Goal: Check status

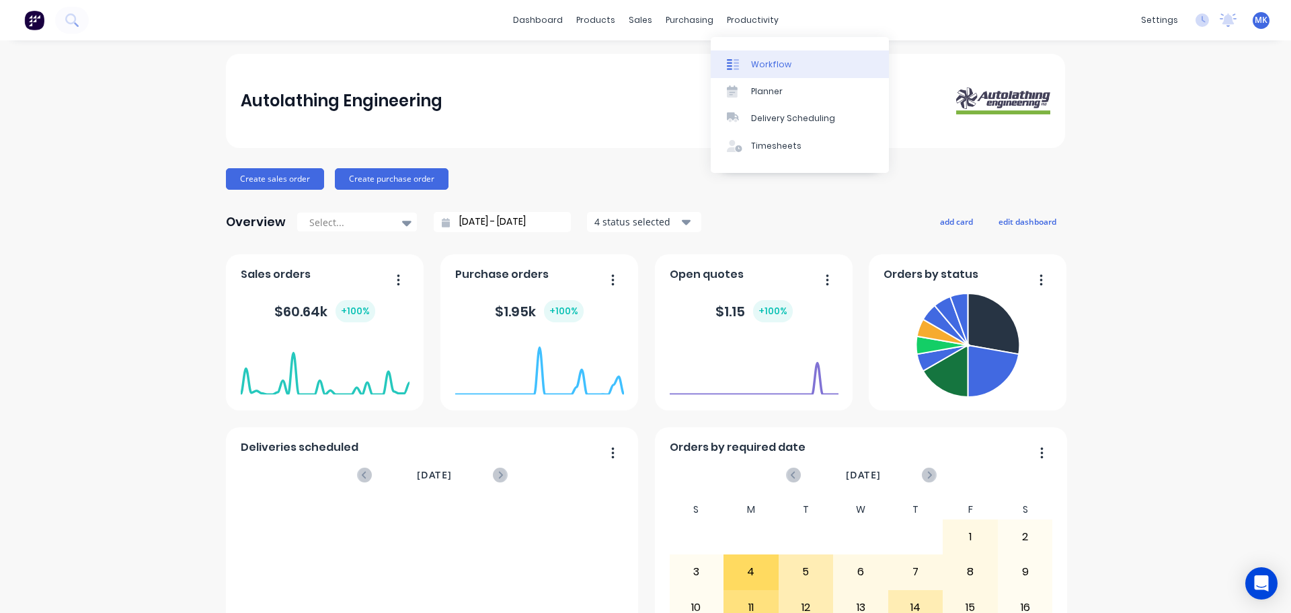
click at [759, 69] on div "Workflow" at bounding box center [771, 65] width 40 height 12
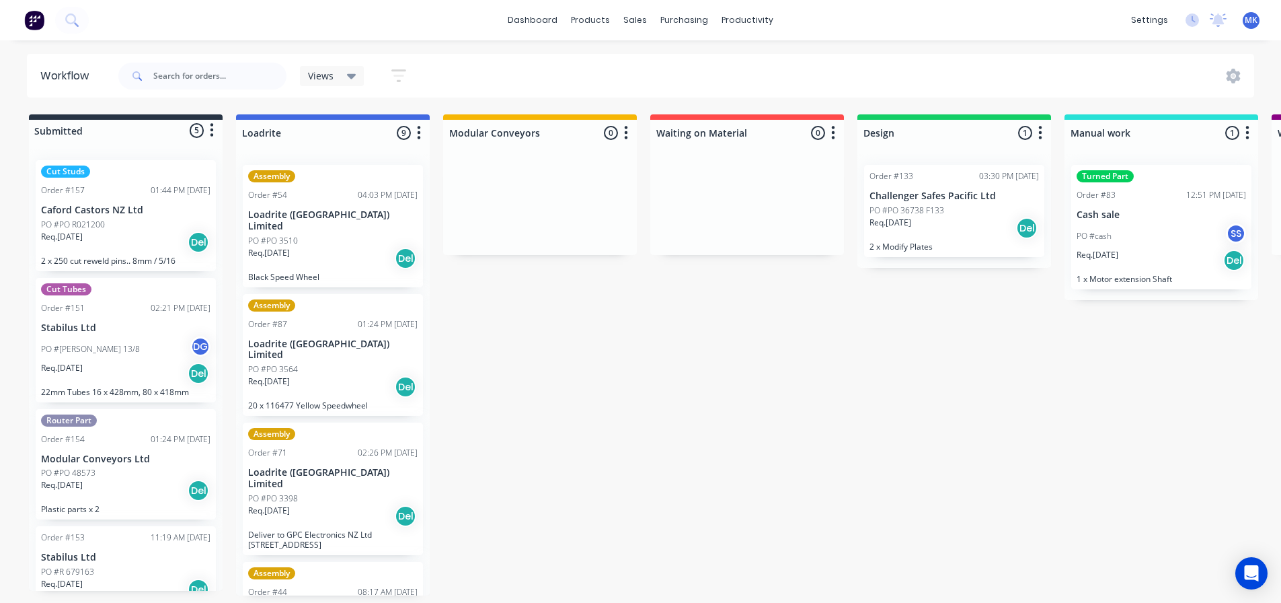
scroll to position [3, 0]
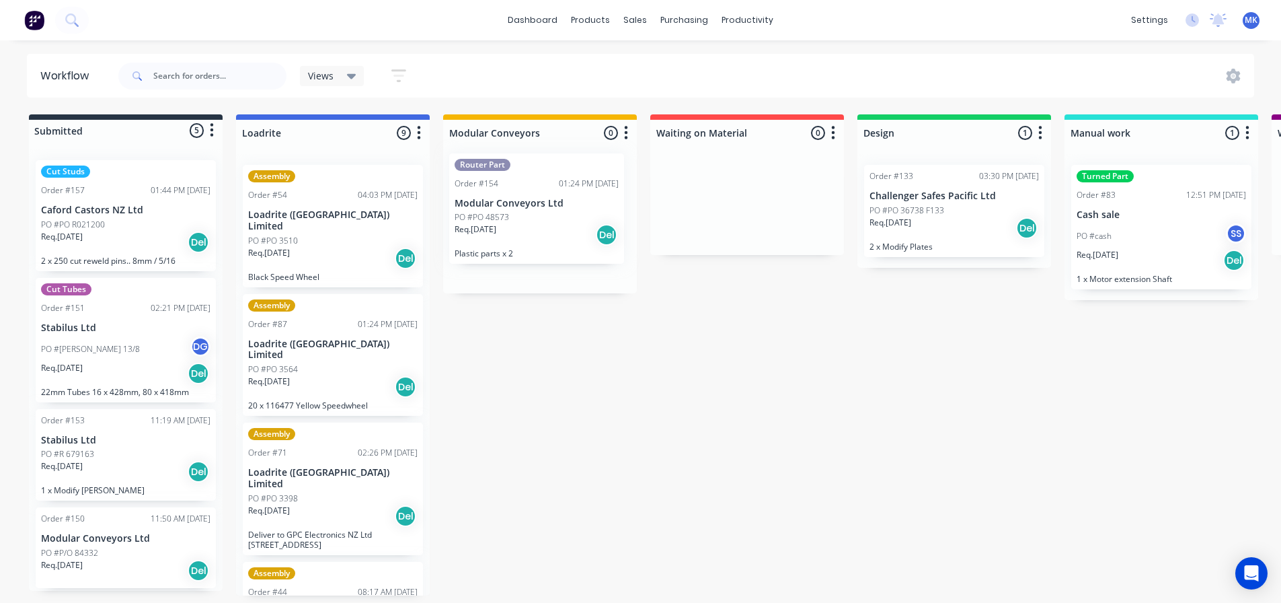
drag, startPoint x: 87, startPoint y: 477, endPoint x: 511, endPoint y: 219, distance: 496.9
click at [526, 212] on p "Modular Conveyors Ltd" at bounding box center [540, 214] width 170 height 11
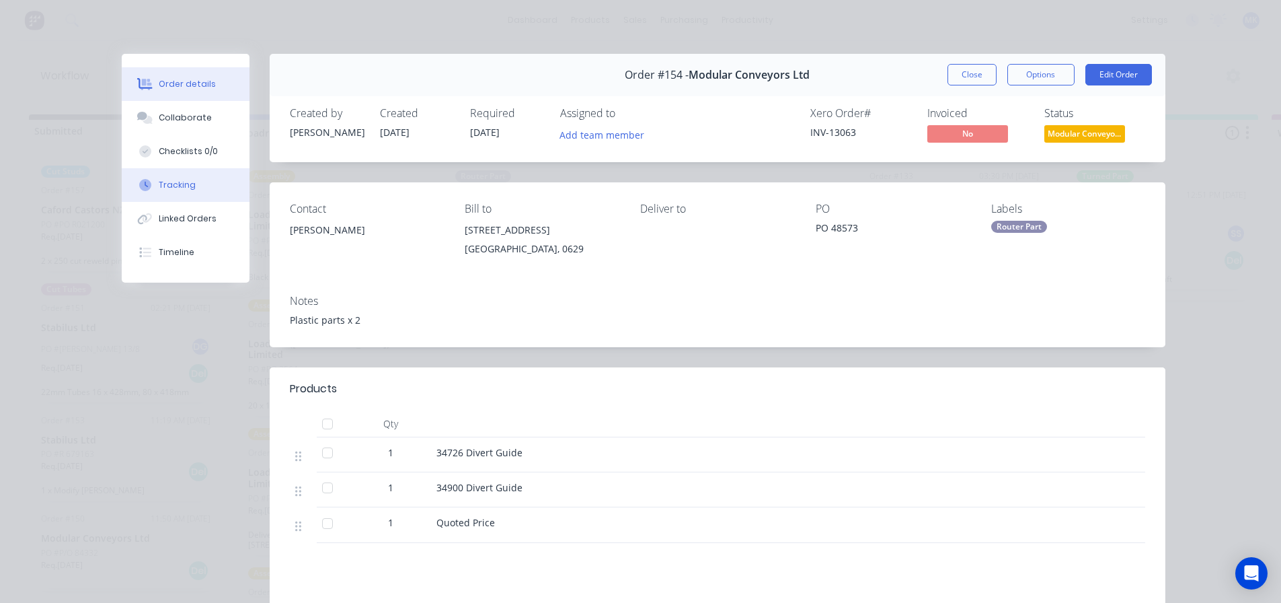
click at [158, 195] on button "Tracking" at bounding box center [186, 185] width 128 height 34
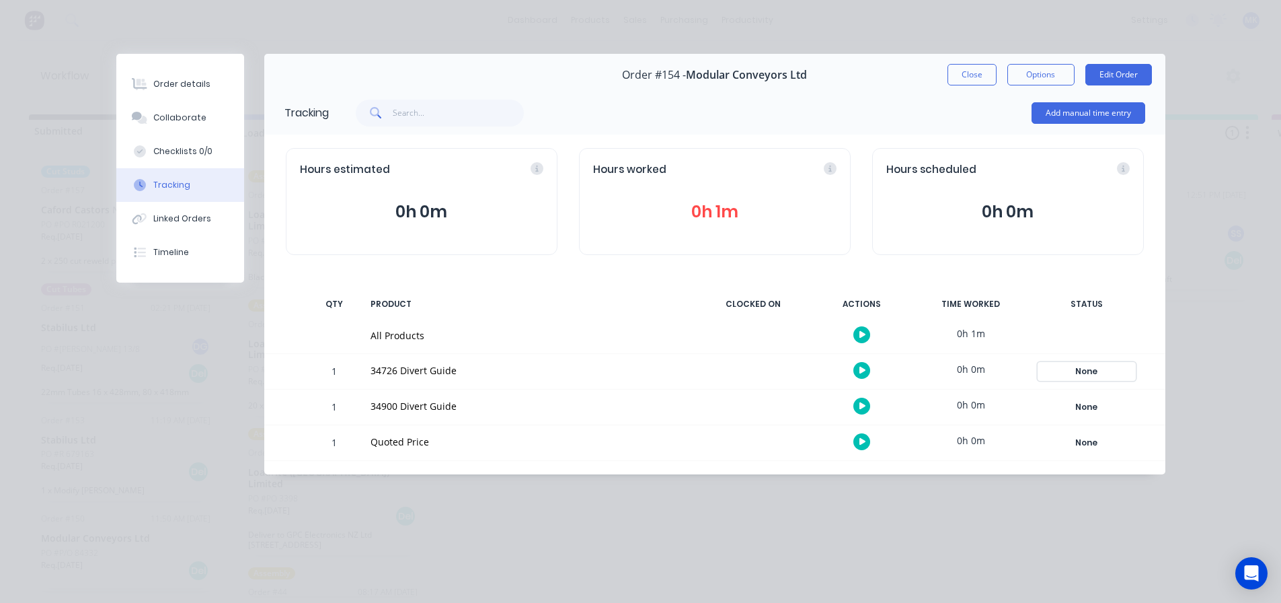
click at [1090, 375] on div "None" at bounding box center [1087, 371] width 97 height 17
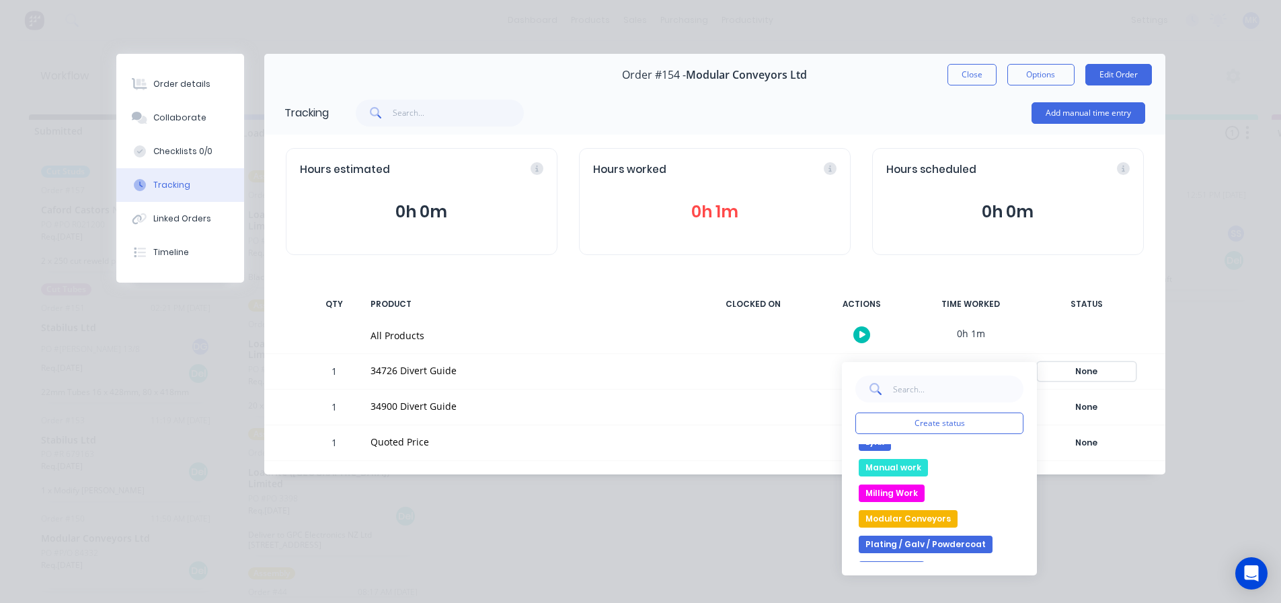
scroll to position [202, 0]
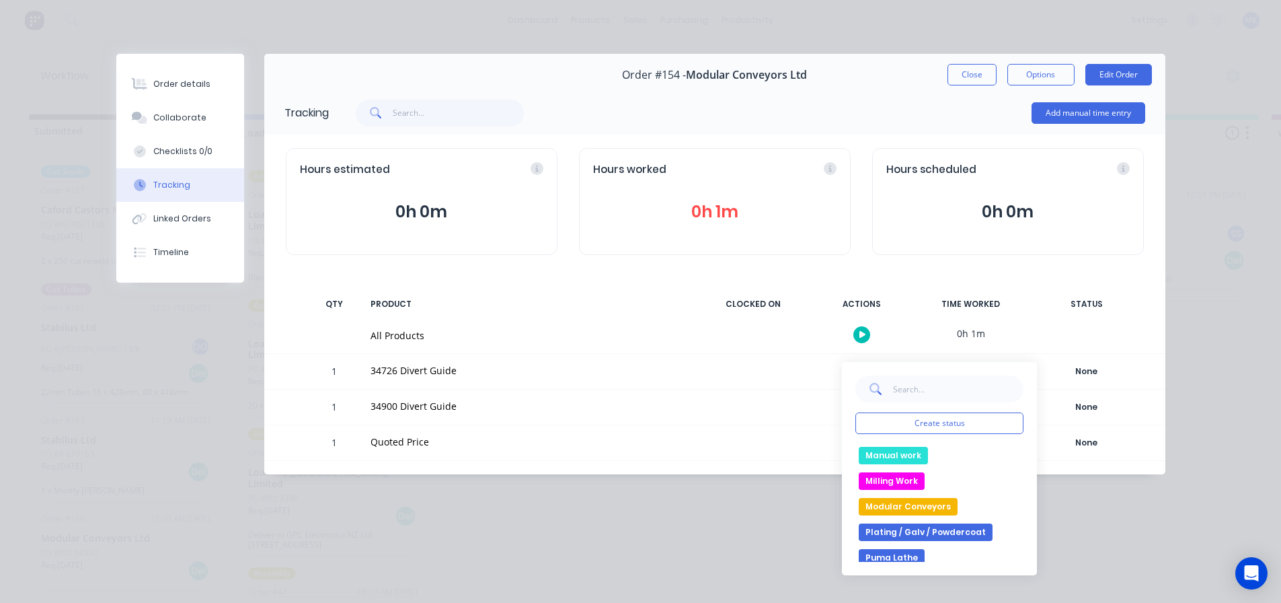
click at [936, 530] on button "Plating / Galv / Powdercoat" at bounding box center [926, 531] width 134 height 17
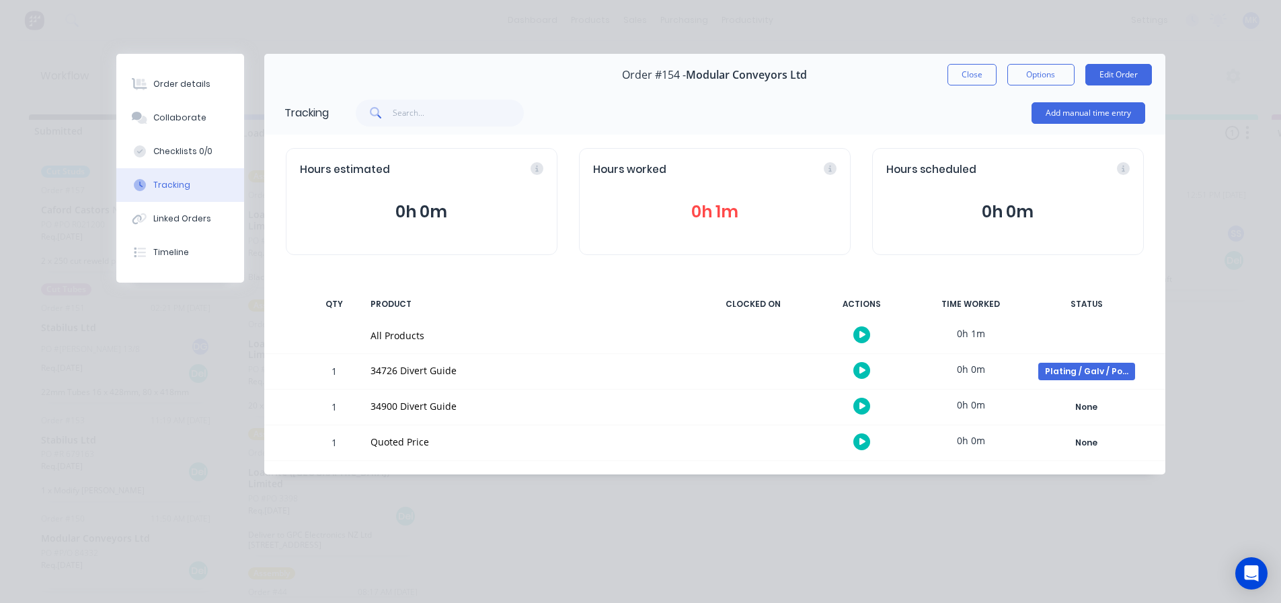
click at [977, 75] on button "Close" at bounding box center [972, 75] width 49 height 22
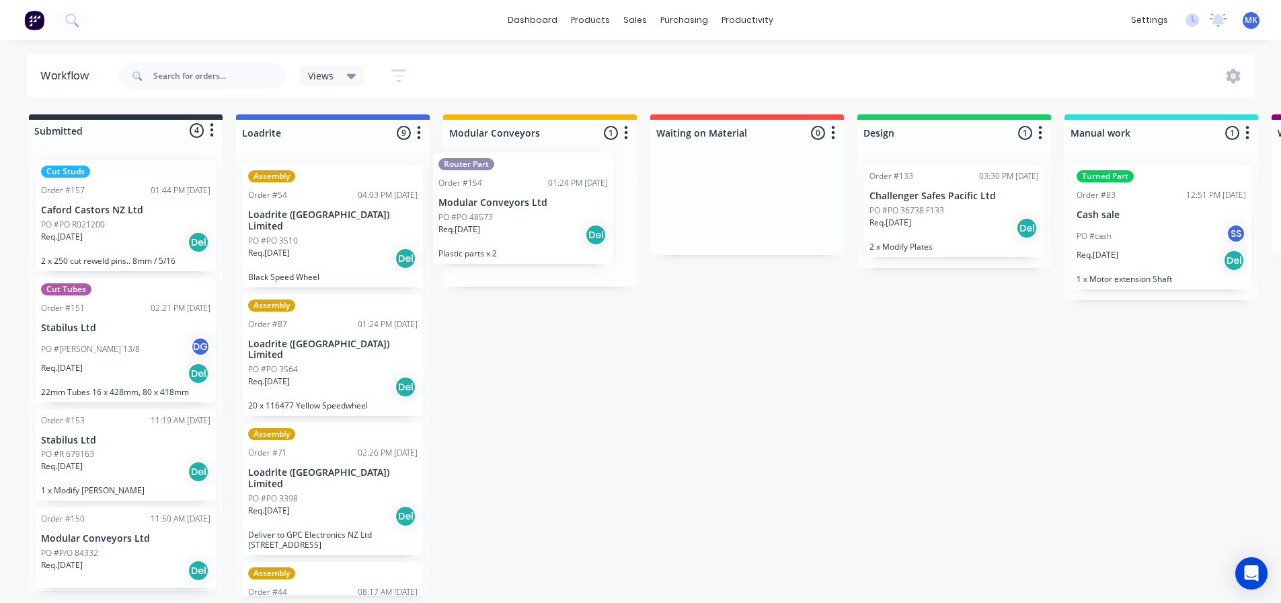
click at [576, 225] on div "Router Part Order #154 01:24 PM [DATE] Modular Conveyors Ltd PO #PO 48573 Req. …" at bounding box center [540, 220] width 194 height 133
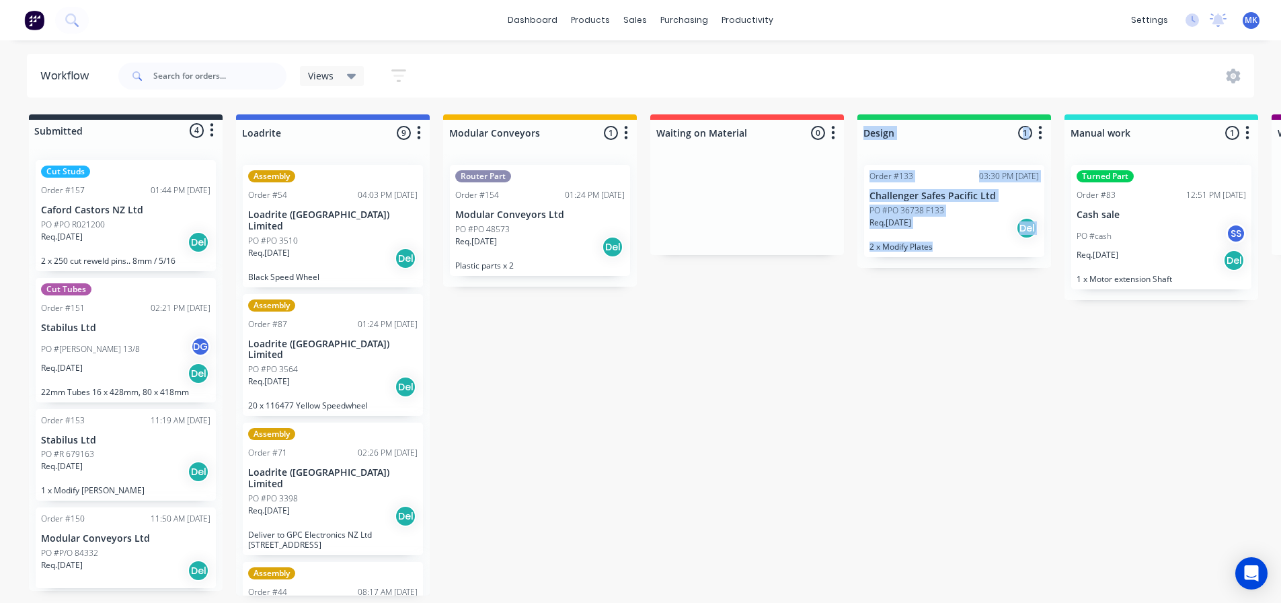
drag, startPoint x: 940, startPoint y: 426, endPoint x: 752, endPoint y: 410, distance: 189.0
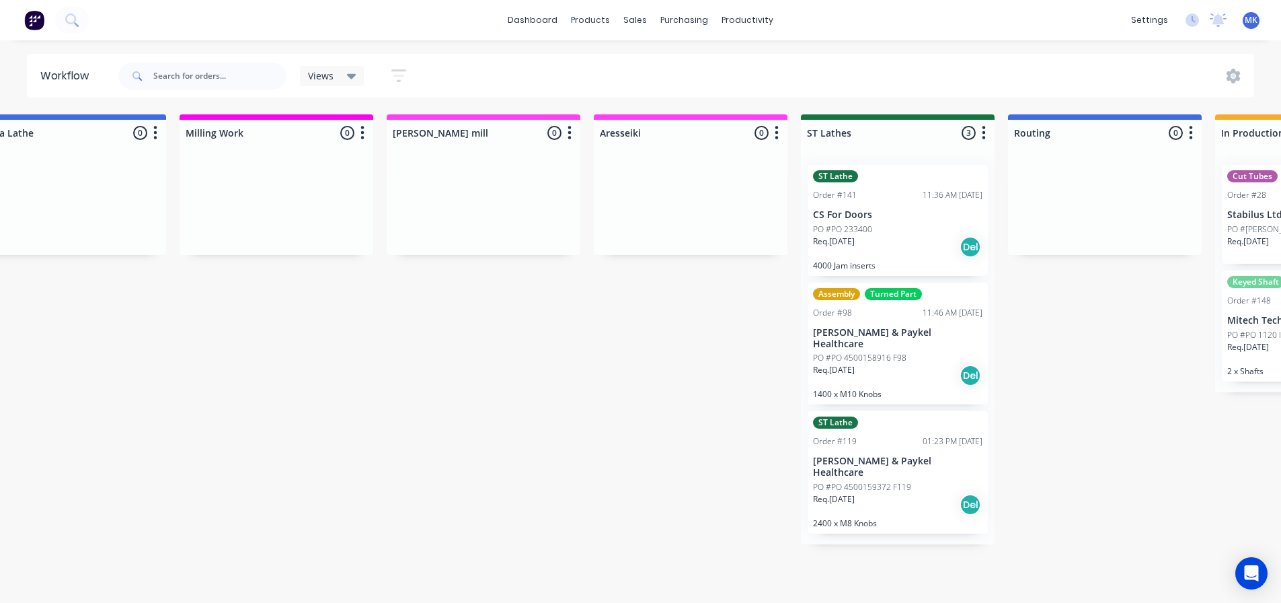
scroll to position [3, 2133]
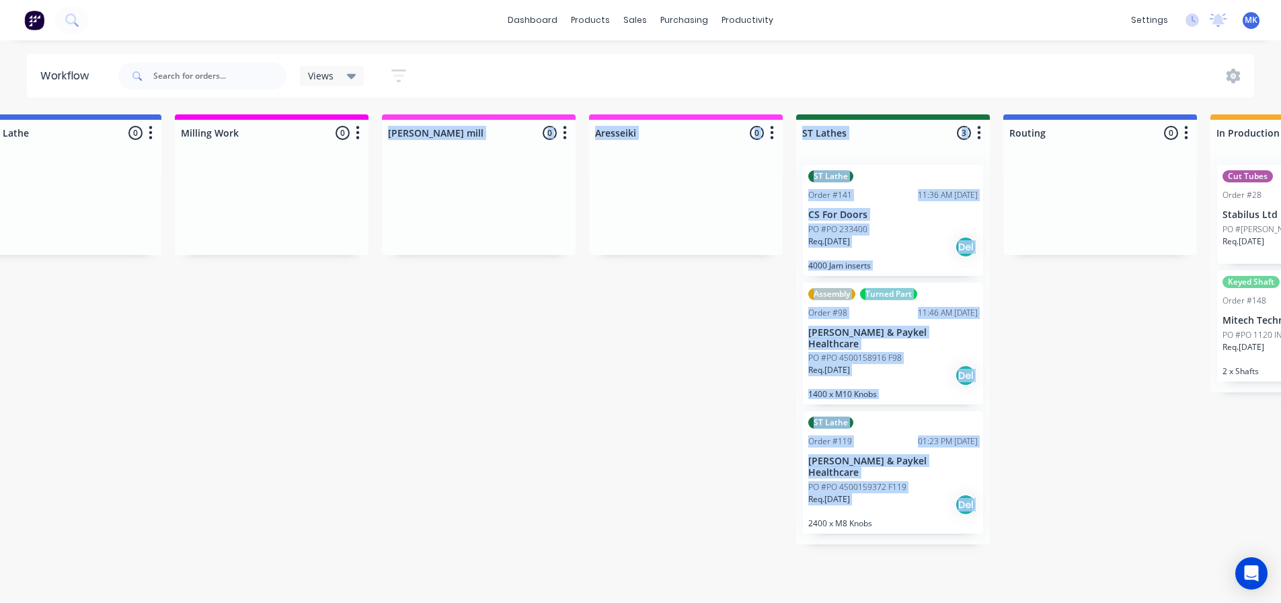
drag, startPoint x: 672, startPoint y: 602, endPoint x: 205, endPoint y: 538, distance: 471.2
click at [198, 539] on div "Submitted 4 Status colour #273444 hex #273444 Save Cancel Summaries Total order…" at bounding box center [51, 354] width 4389 height 481
drag, startPoint x: 762, startPoint y: 555, endPoint x: 833, endPoint y: 564, distance: 71.9
click at [762, 556] on div "Submitted 4 Status colour #273444 hex #273444 Save Cancel Summaries Total order…" at bounding box center [51, 354] width 4389 height 481
click at [908, 493] on div "Req. [DATE] Del" at bounding box center [894, 504] width 170 height 23
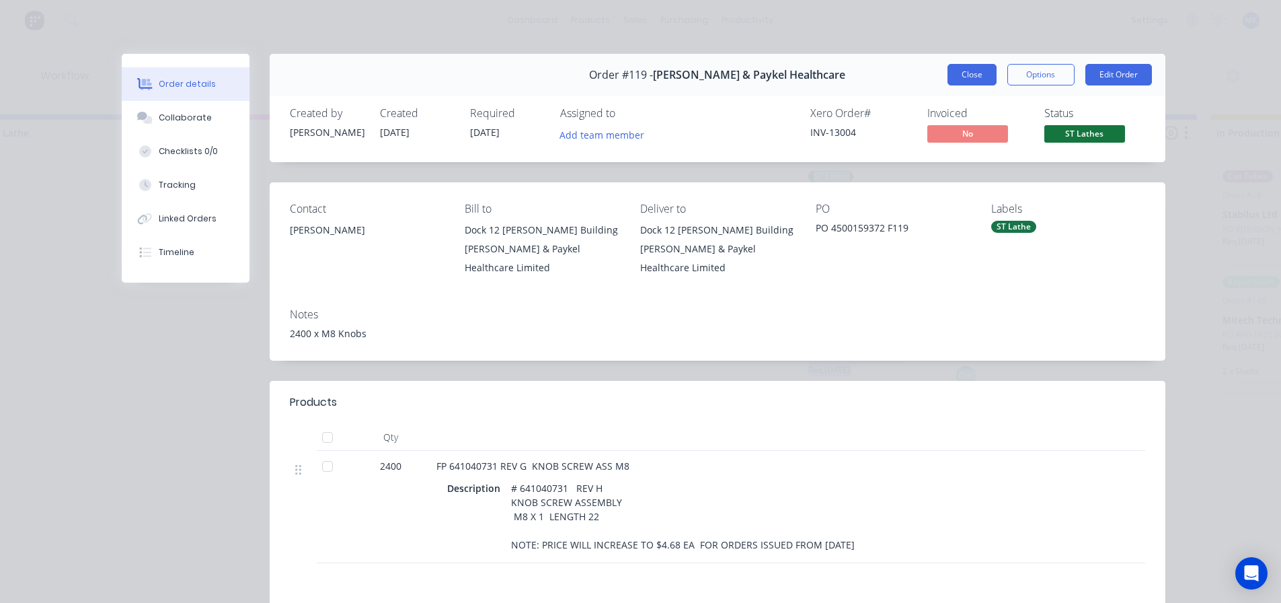
click at [965, 73] on button "Close" at bounding box center [972, 75] width 49 height 22
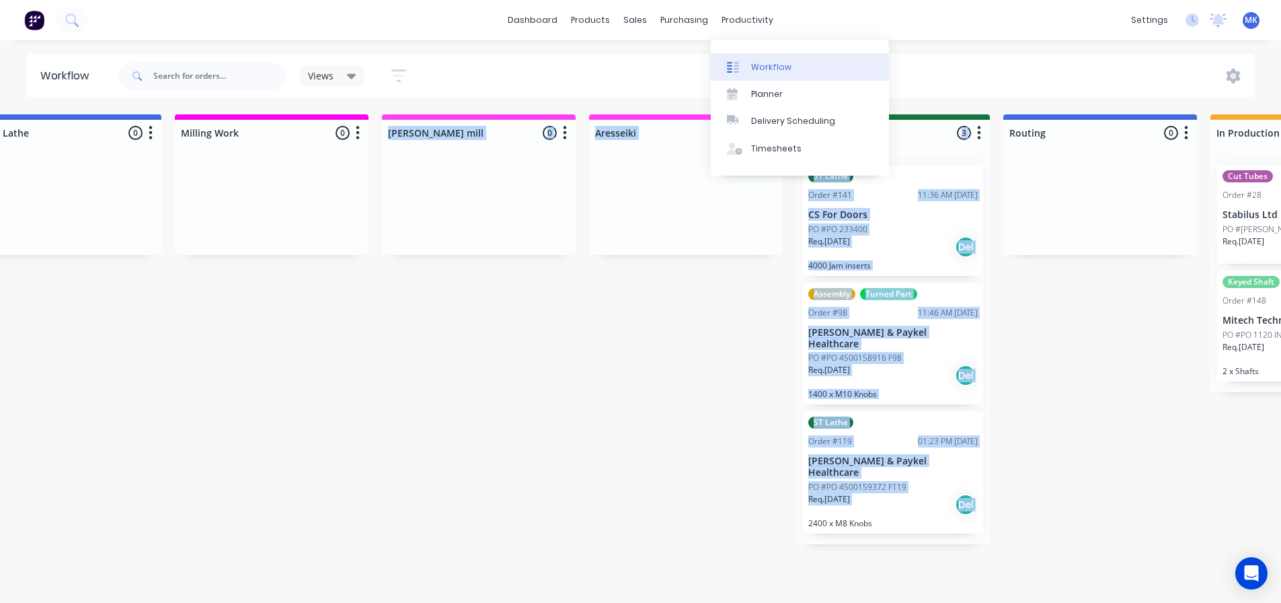
click at [765, 56] on link "Workflow" at bounding box center [800, 66] width 178 height 27
click at [765, 67] on div "Workflow" at bounding box center [771, 67] width 40 height 12
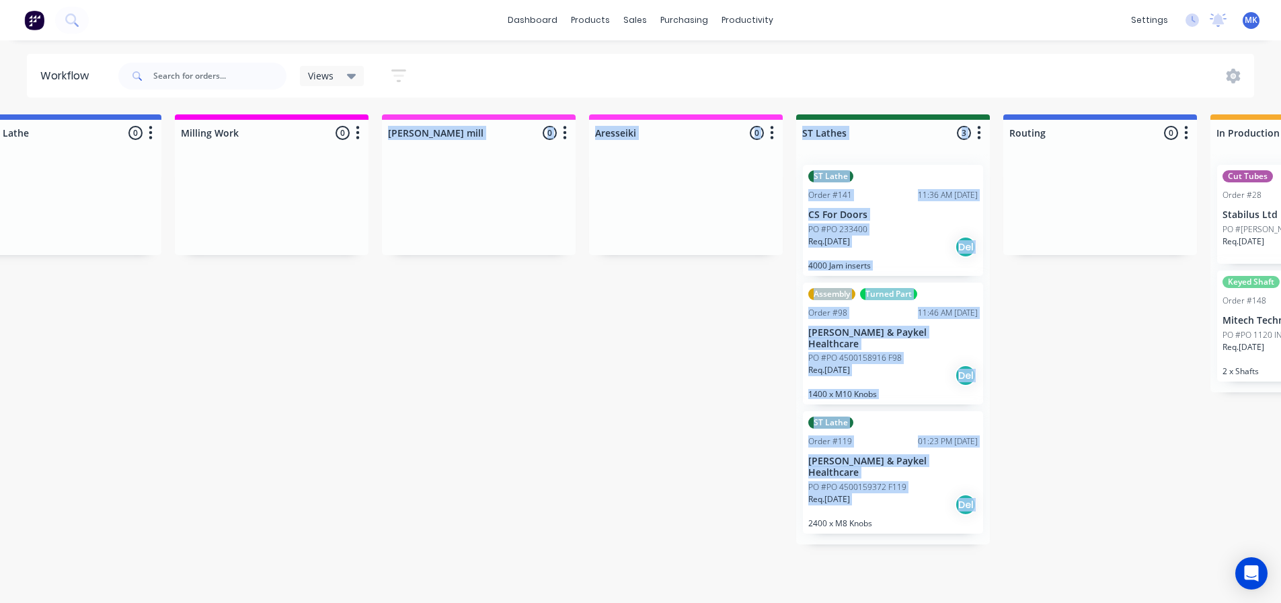
click at [706, 211] on div at bounding box center [686, 204] width 194 height 101
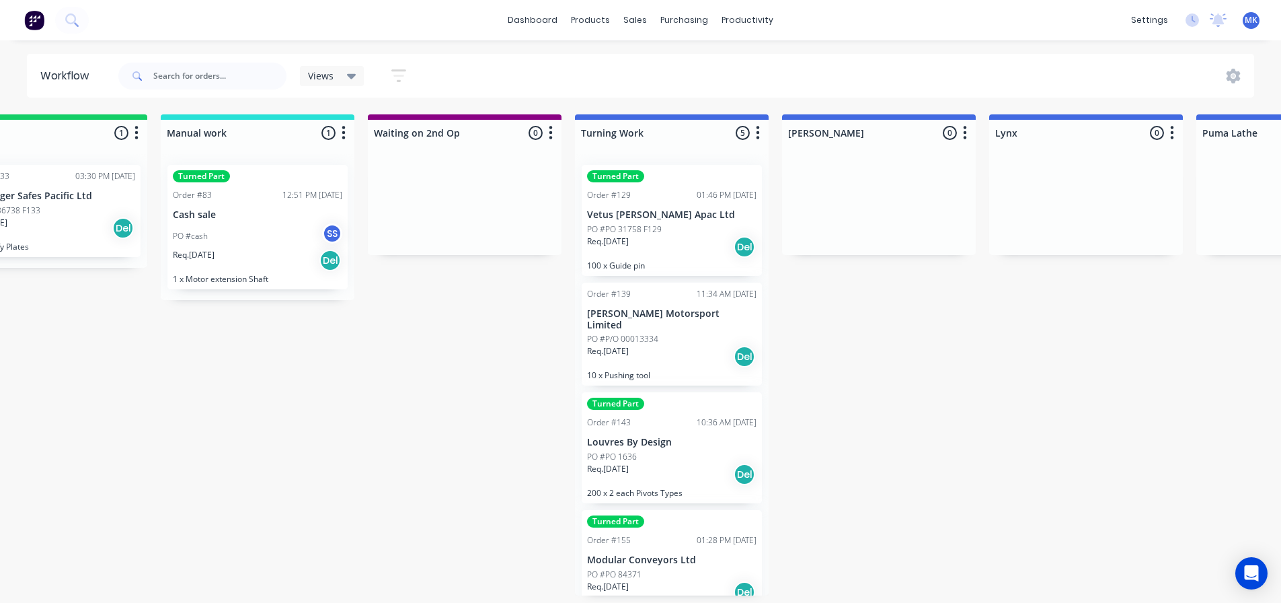
scroll to position [3, 907]
click at [721, 223] on div "PO #PO 31758 F129" at bounding box center [670, 229] width 170 height 12
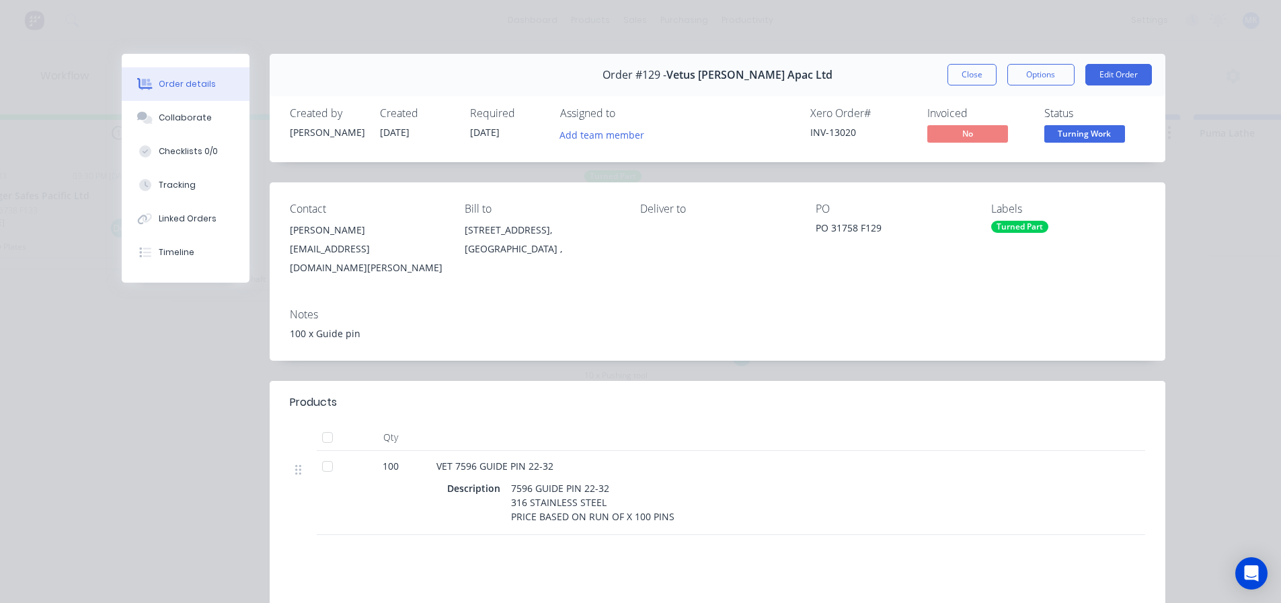
click at [1038, 225] on div "Turned Part" at bounding box center [1019, 227] width 57 height 12
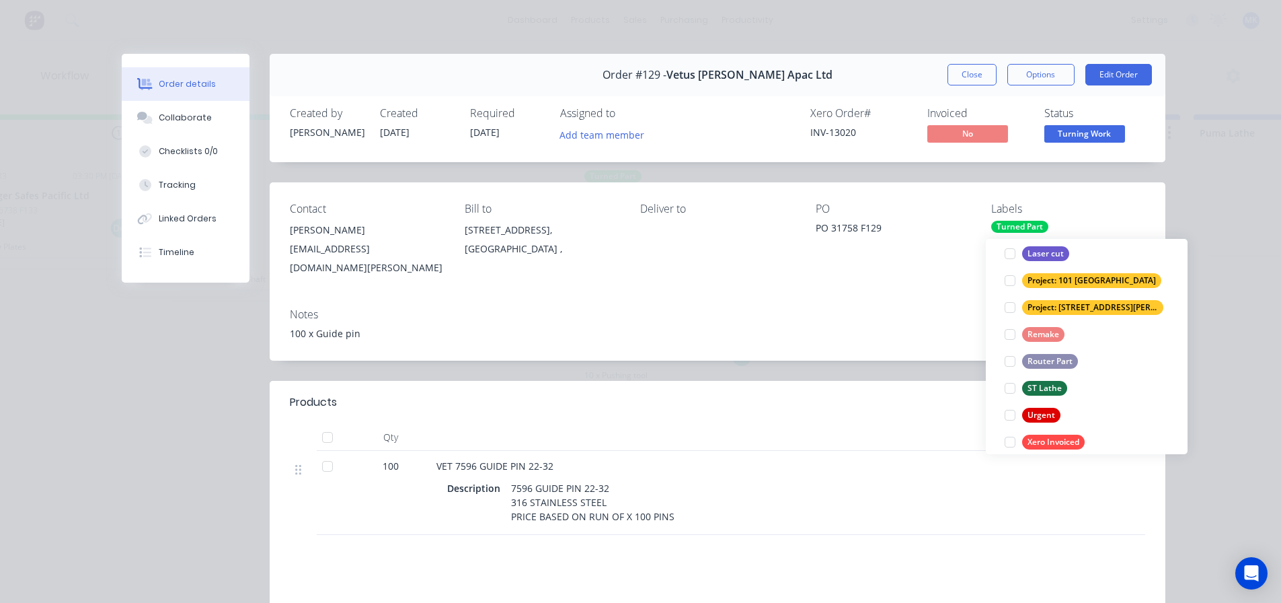
scroll to position [484, 0]
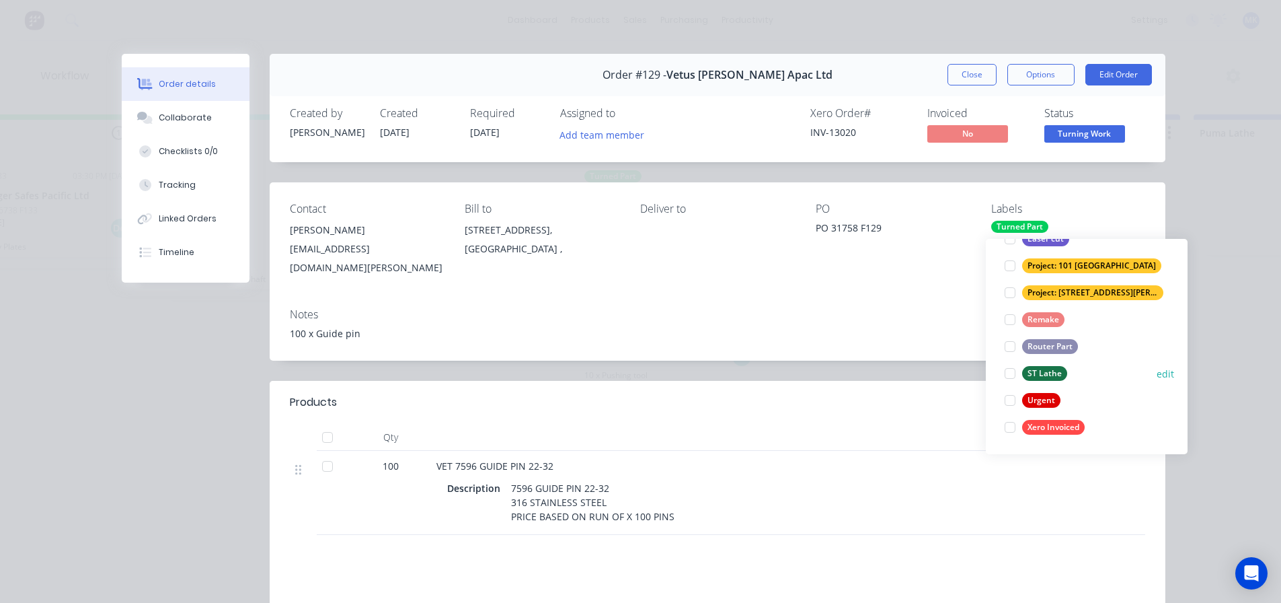
click at [1046, 369] on div "ST Lathe" at bounding box center [1044, 373] width 45 height 15
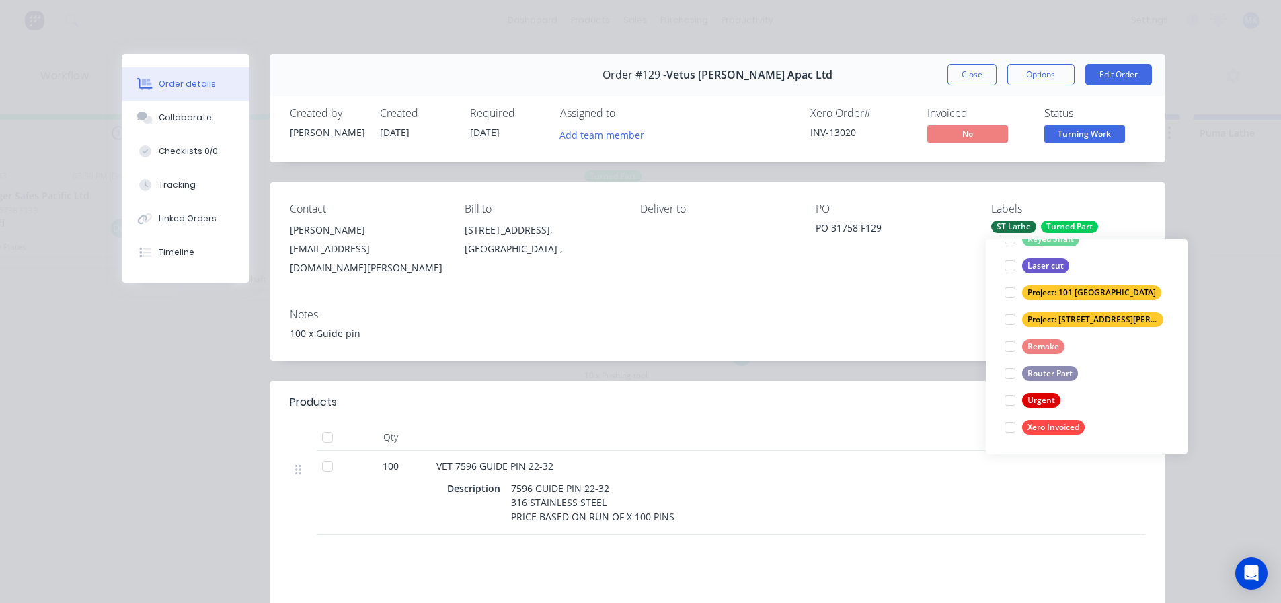
scroll to position [0, 0]
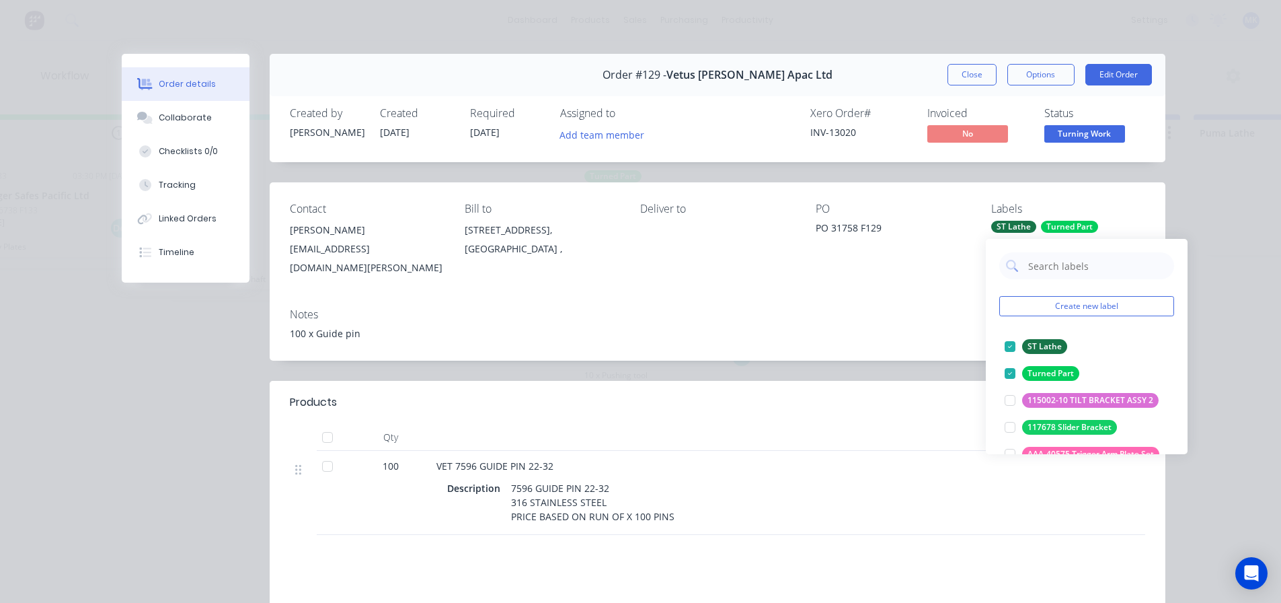
click at [981, 78] on button "Close" at bounding box center [972, 75] width 49 height 22
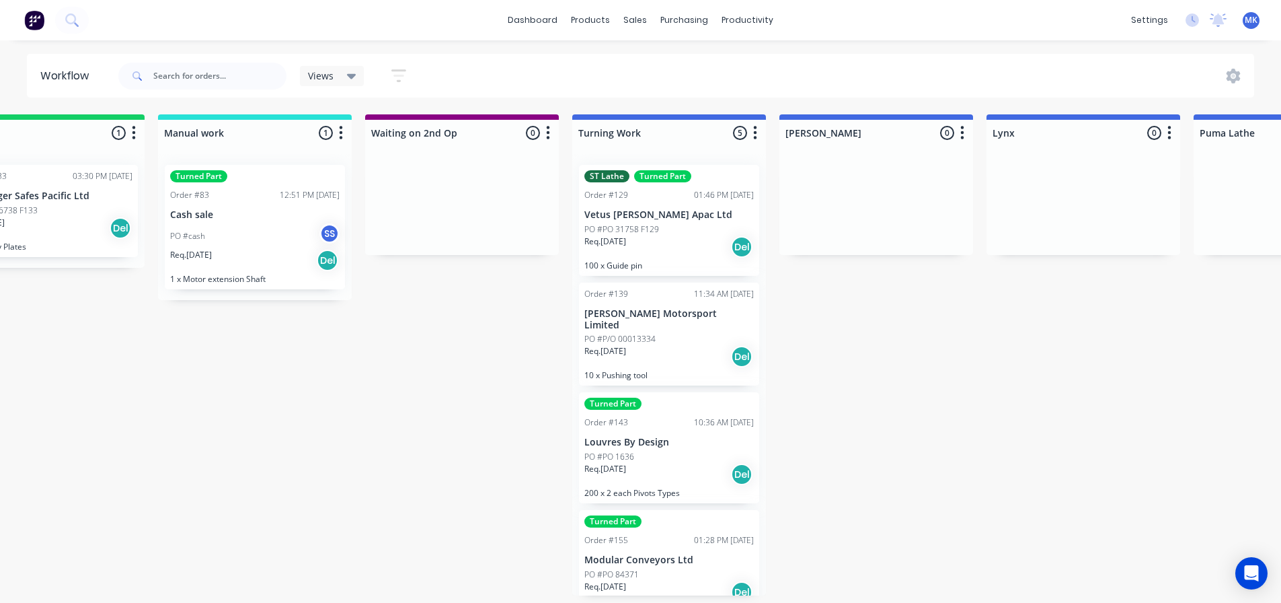
click at [609, 178] on div "ST Lathe" at bounding box center [607, 176] width 45 height 12
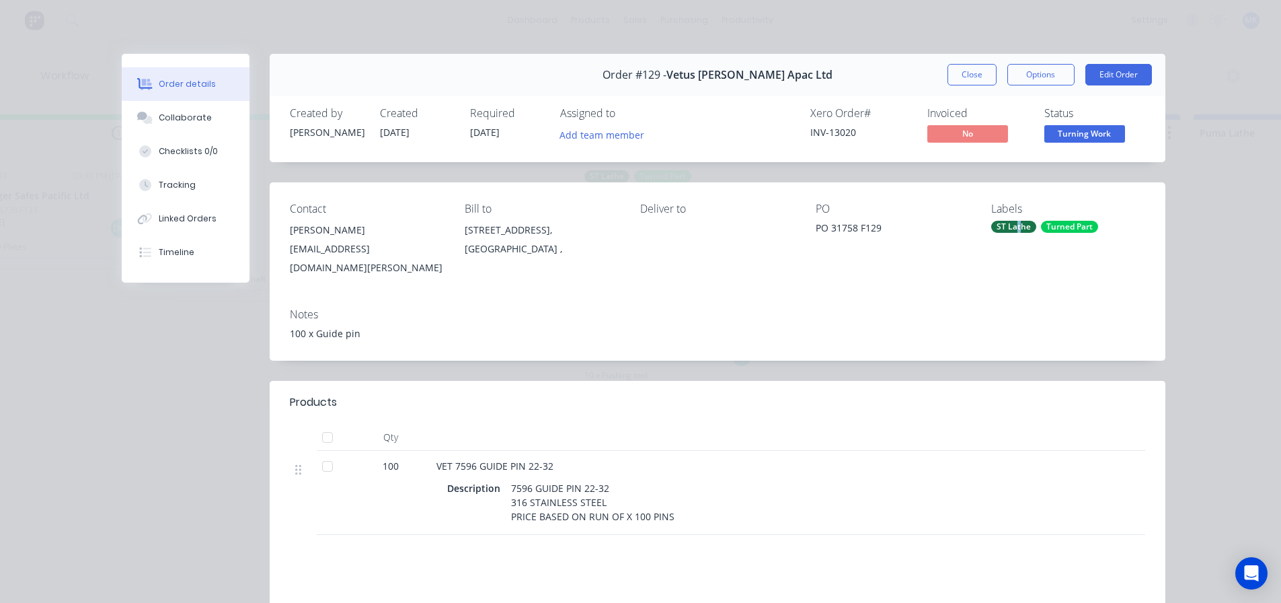
click at [1014, 223] on div "ST Lathe" at bounding box center [1013, 227] width 45 height 12
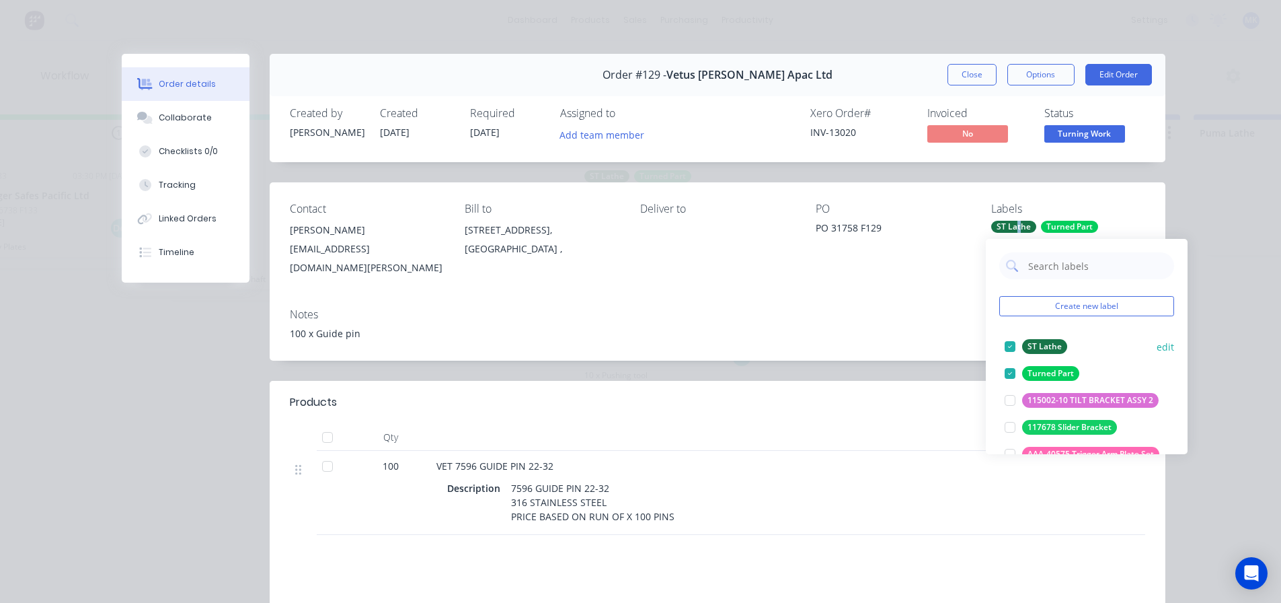
click at [1008, 342] on div at bounding box center [1010, 346] width 27 height 27
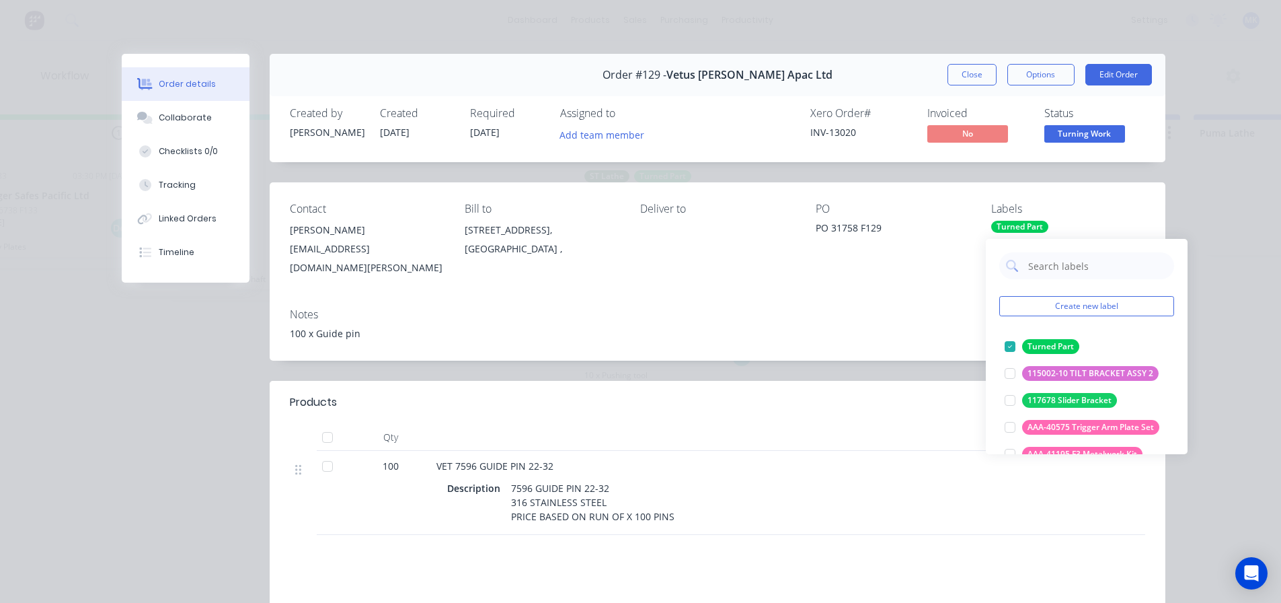
click at [1238, 263] on div "Order details Collaborate Checklists 0/0 Tracking Linked Orders Timeline Order …" at bounding box center [640, 301] width 1281 height 603
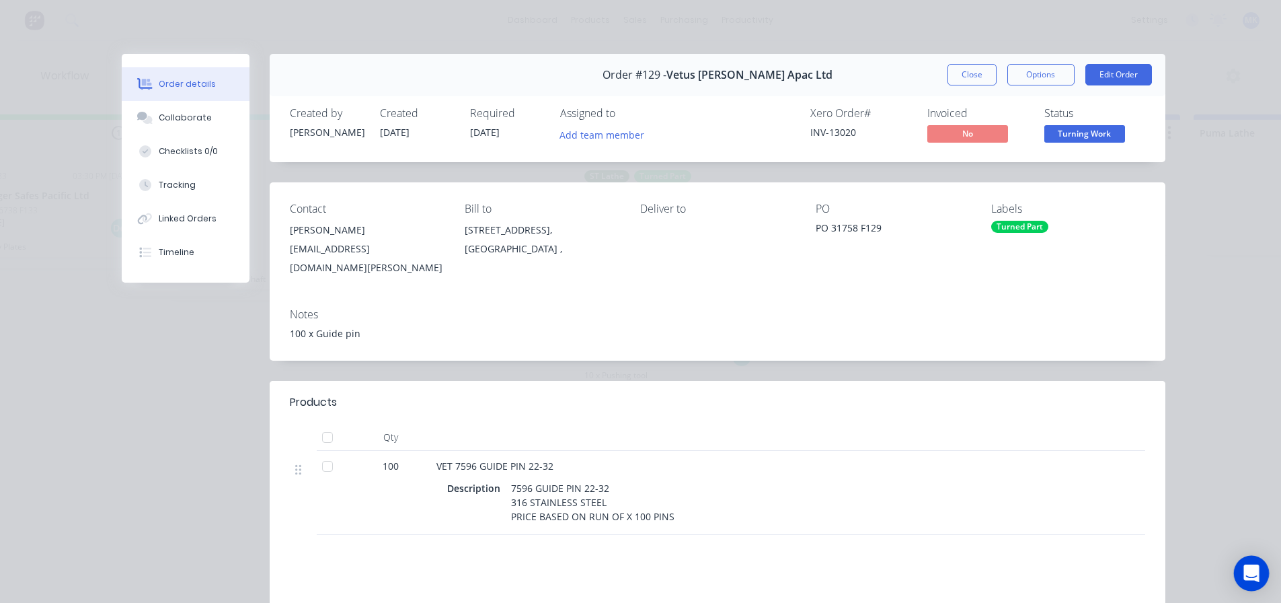
click at [1250, 569] on icon "Open Intercom Messenger" at bounding box center [1251, 572] width 15 height 17
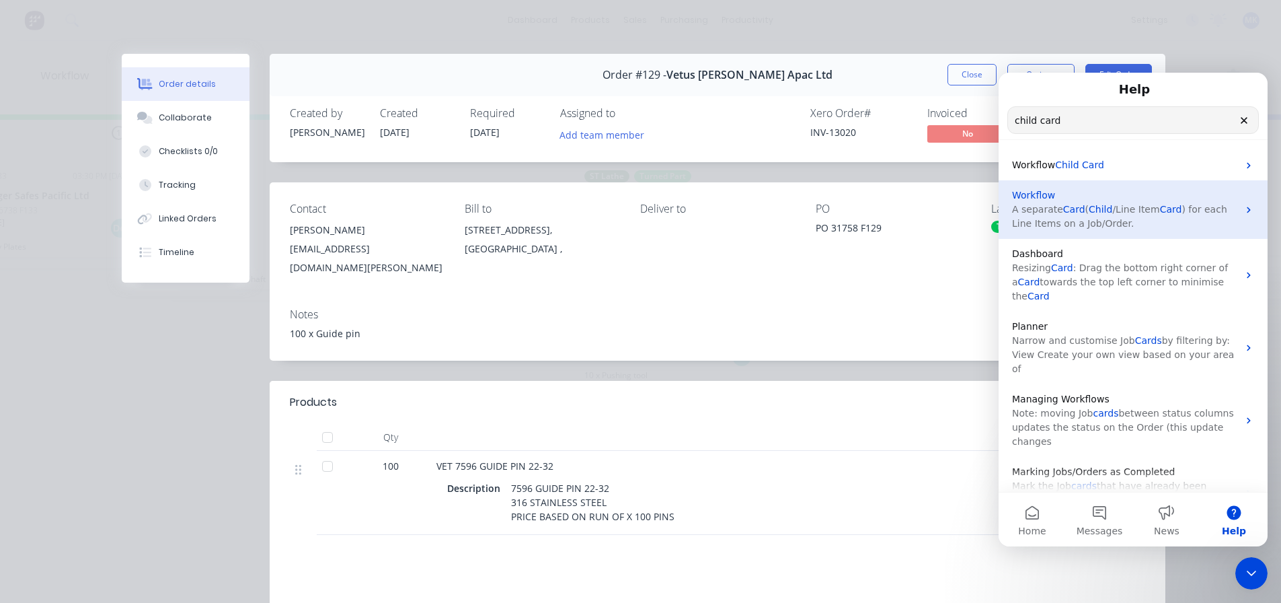
click at [1113, 213] on span "/Line Item" at bounding box center [1136, 209] width 47 height 11
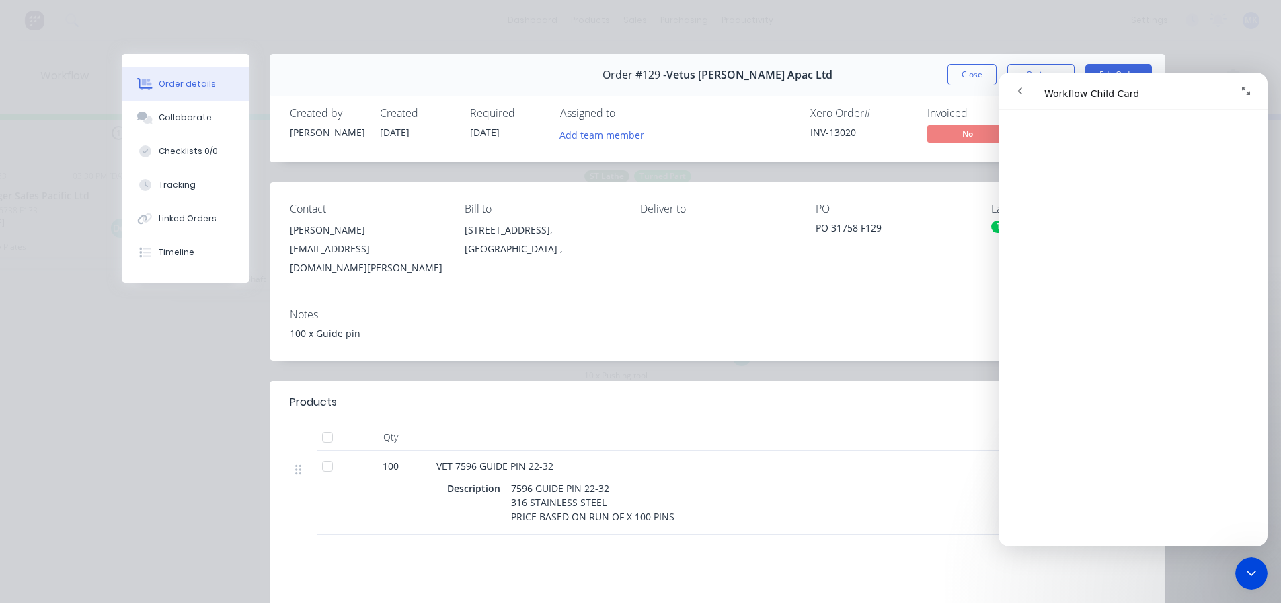
scroll to position [537, 0]
